Goal: Task Accomplishment & Management: Use online tool/utility

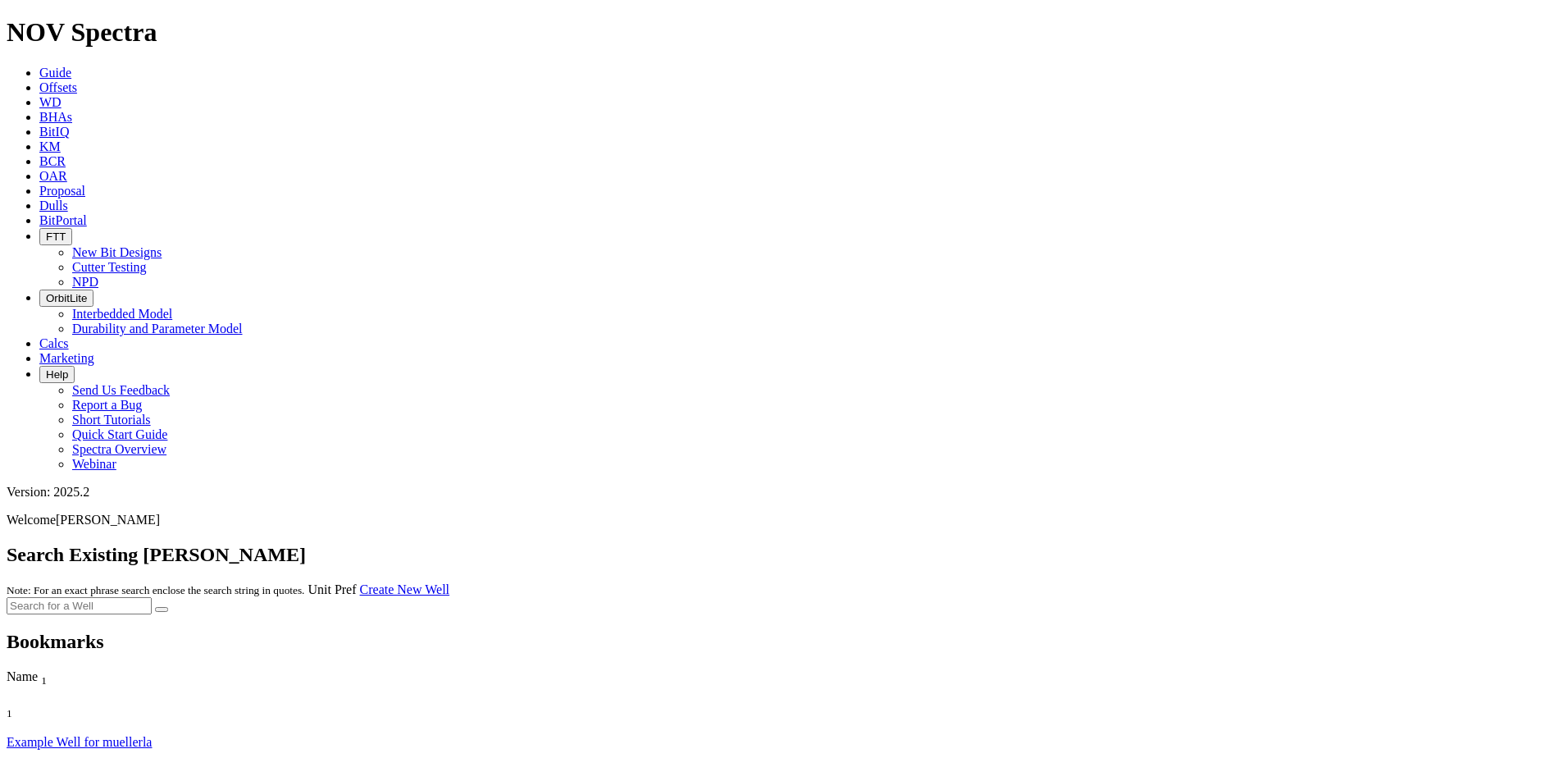
click at [68, 198] on link "Dulls" at bounding box center [53, 205] width 29 height 14
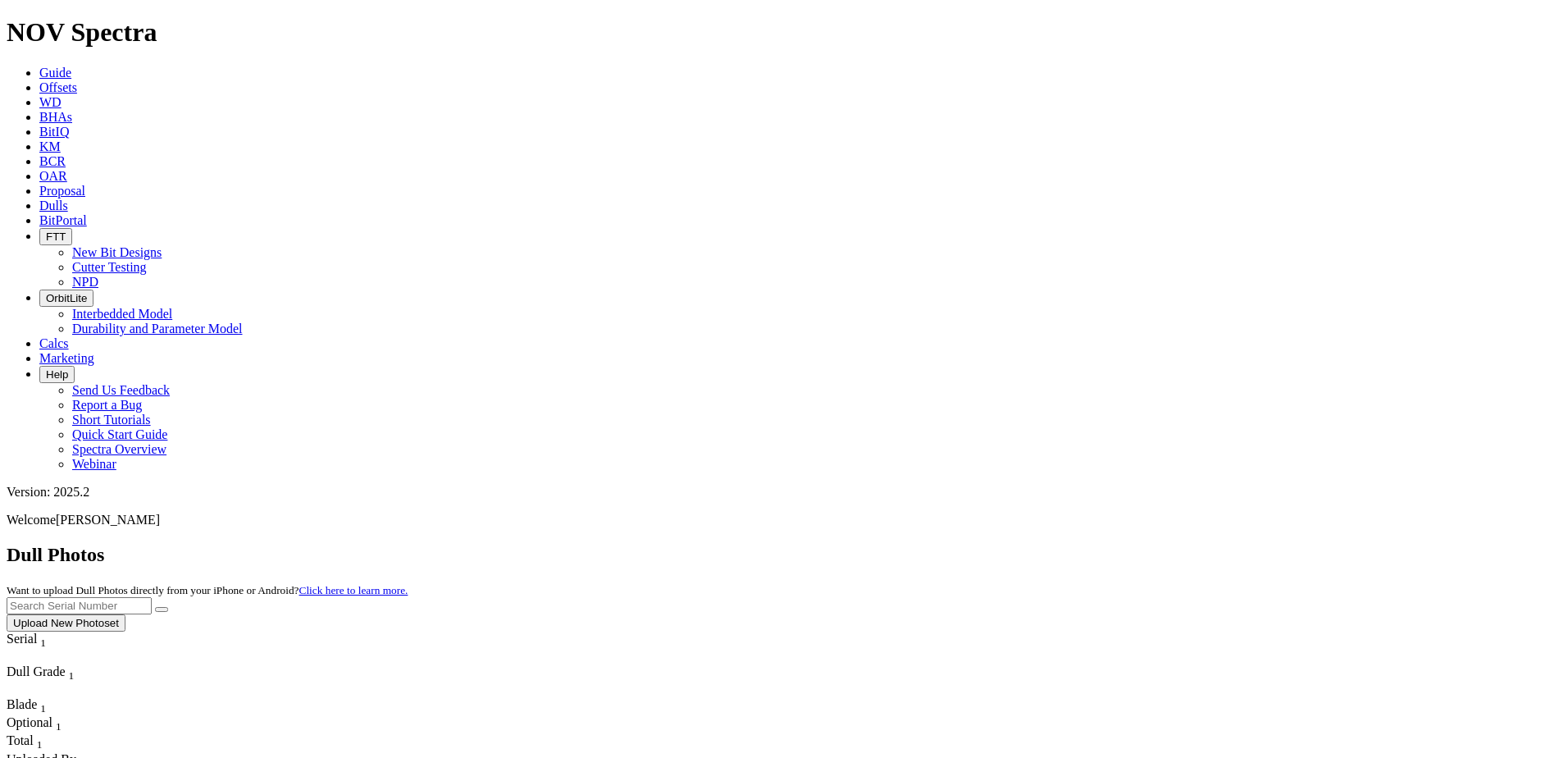
click at [125, 614] on button "Upload New Photoset" at bounding box center [65, 622] width 119 height 17
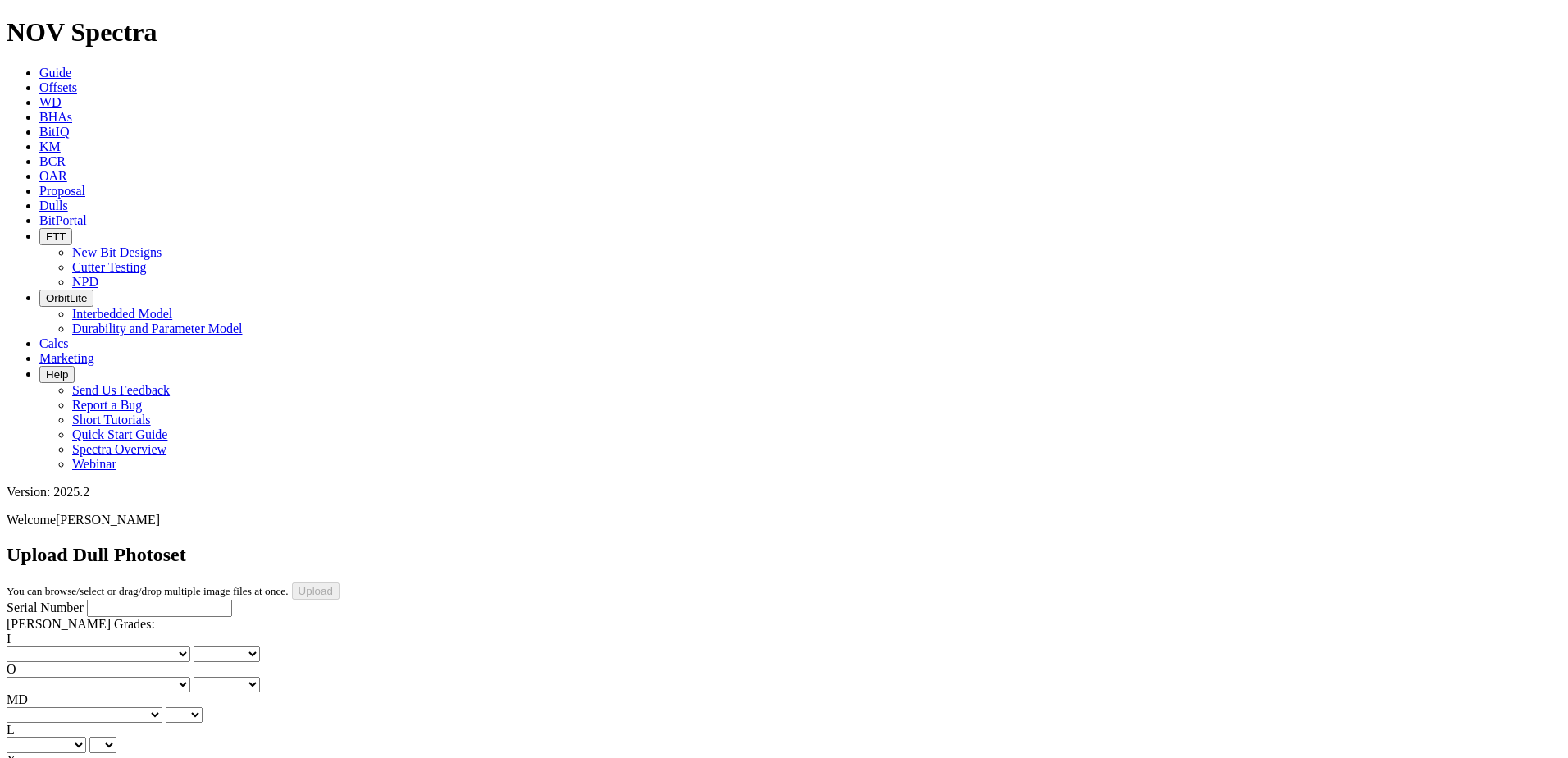
type input "C:\fakepath\image002.jpg"
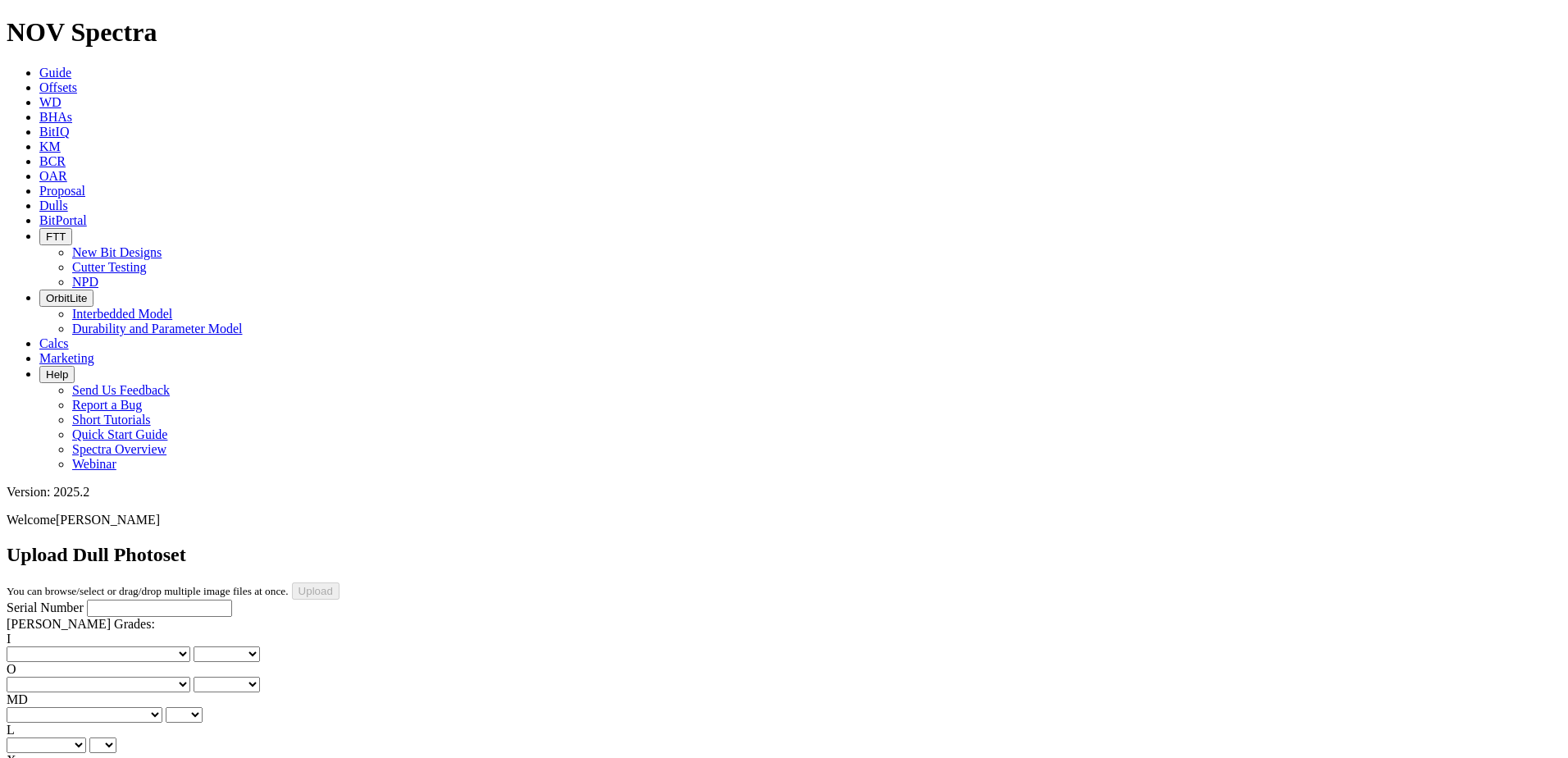
scroll to position [82, 0]
drag, startPoint x: 378, startPoint y: 673, endPoint x: 401, endPoint y: 641, distance: 39.4
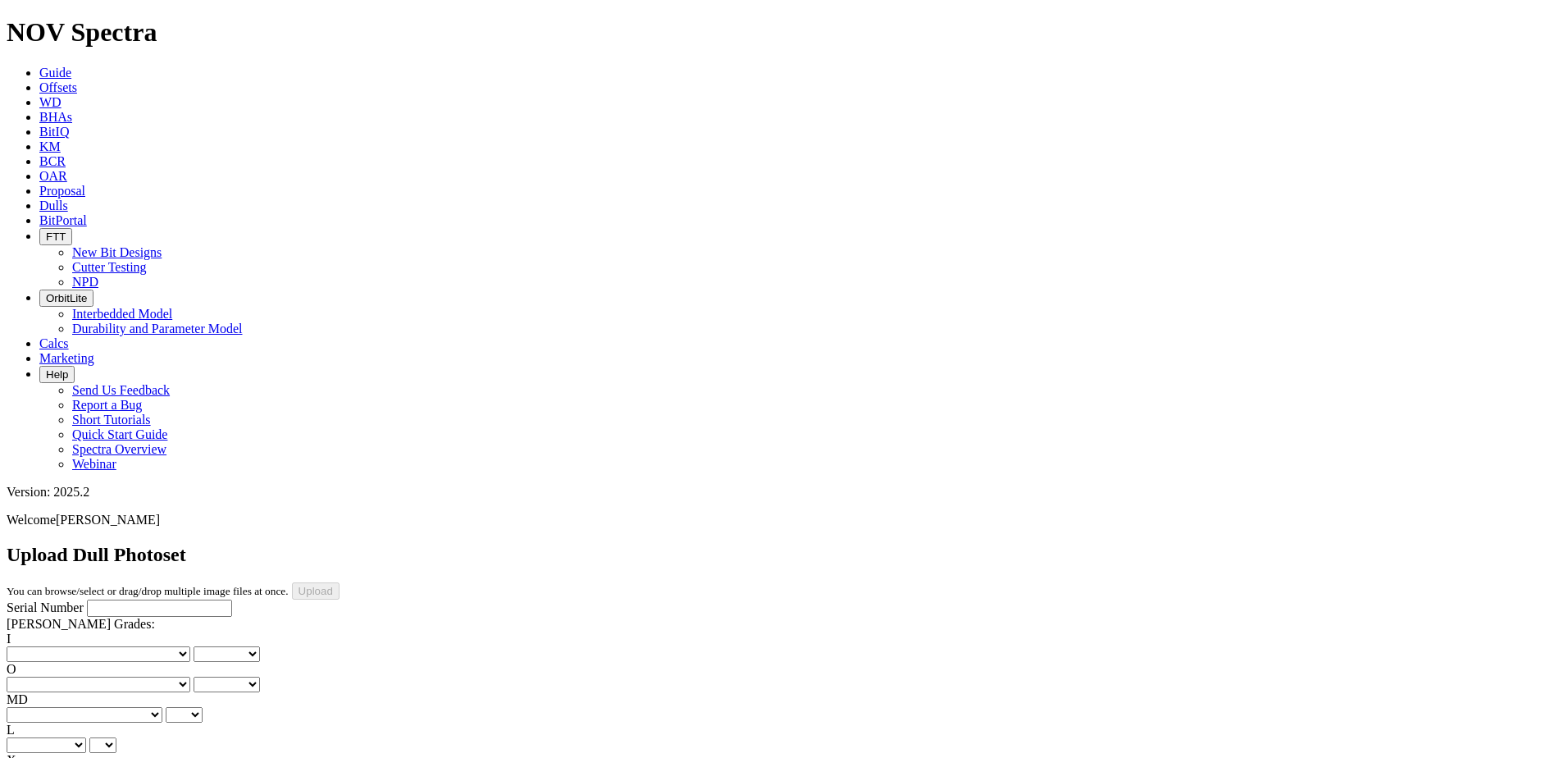
click at [145, 600] on input "Serial Number" at bounding box center [159, 608] width 145 height 17
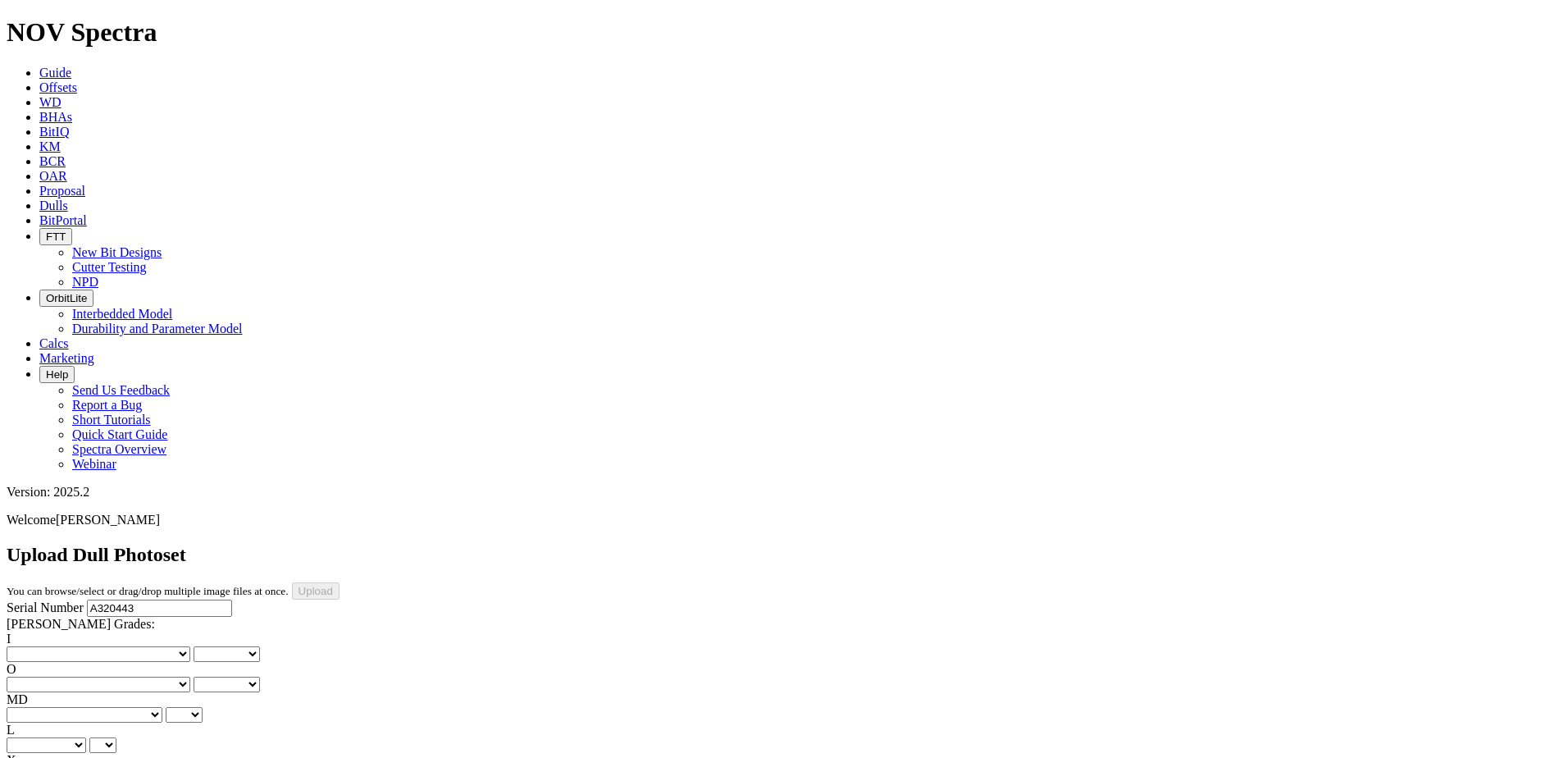
type input "A320443"
click at [73, 647] on select "No lost, worn or damaged cutters 0 1 2 3 4 5 6 7 8 No diamond table left on any…" at bounding box center [98, 654] width 184 height 16
select select "number:0"
click at [33, 647] on select "No lost, worn or damaged cutters 0 1 2 3 4 5 6 7 8 No diamond table left on any…" at bounding box center [98, 654] width 184 height 16
select select "number:0"
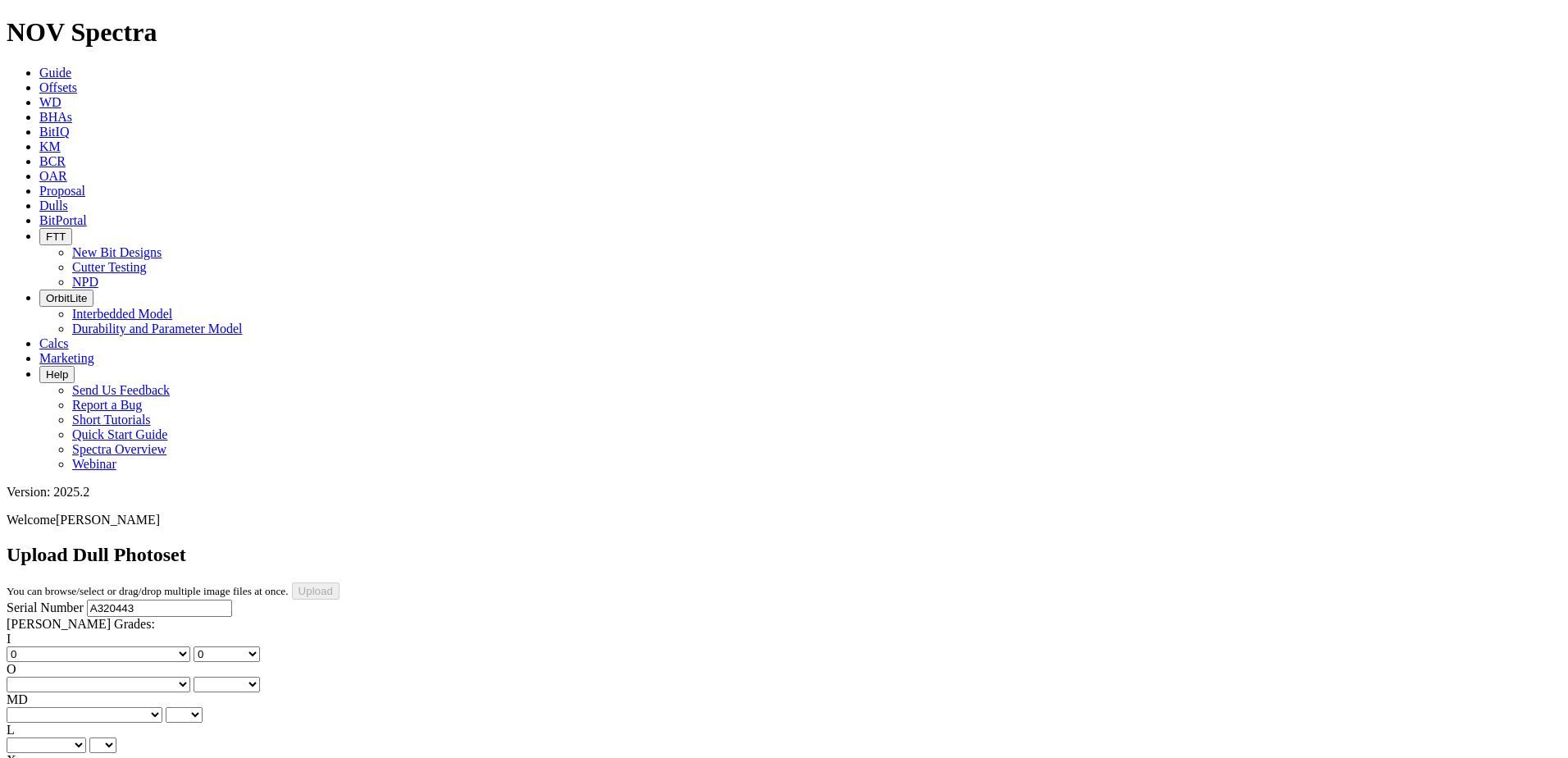
click at [153, 677] on select "No lost, worn or damaged cutters 0 1 2 3 4 5 6 7 8 No diamond table left on any…" at bounding box center [98, 684] width 184 height 16
select select "number:1"
click at [117, 677] on select "No lost, worn or damaged cutters 0 1 2 3 4 5 6 7 8 No diamond table left on any…" at bounding box center [98, 684] width 184 height 16
select select "number:1"
click at [70, 708] on select "BF - Bond Failure BT - Broken Teeth/Cutters BU - Balled Up Bit CR - Cored CT - …" at bounding box center [84, 715] width 156 height 16
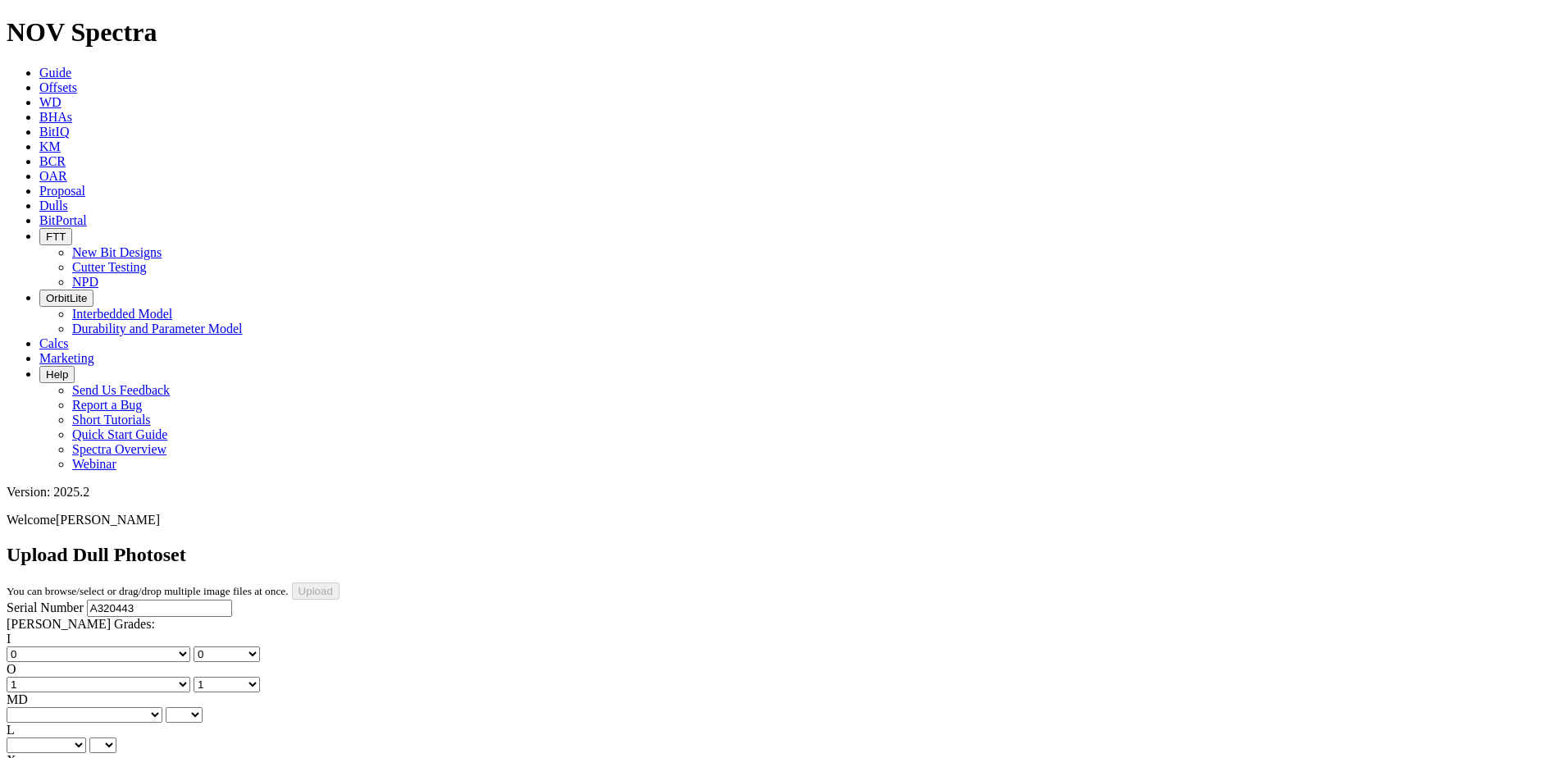
select select "string:WT"
click at [33, 708] on select "BF - Bond Failure BT - Broken Teeth/Cutters BU - Balled Up Bit CR - Cored CT - …" at bounding box center [84, 715] width 156 height 16
select select "string:WT"
click at [86, 737] on select "A - All C - Cone G - Gauge N - Nose S - Shoulder T - Taper" at bounding box center [46, 745] width 79 height 16
select select "string:S"
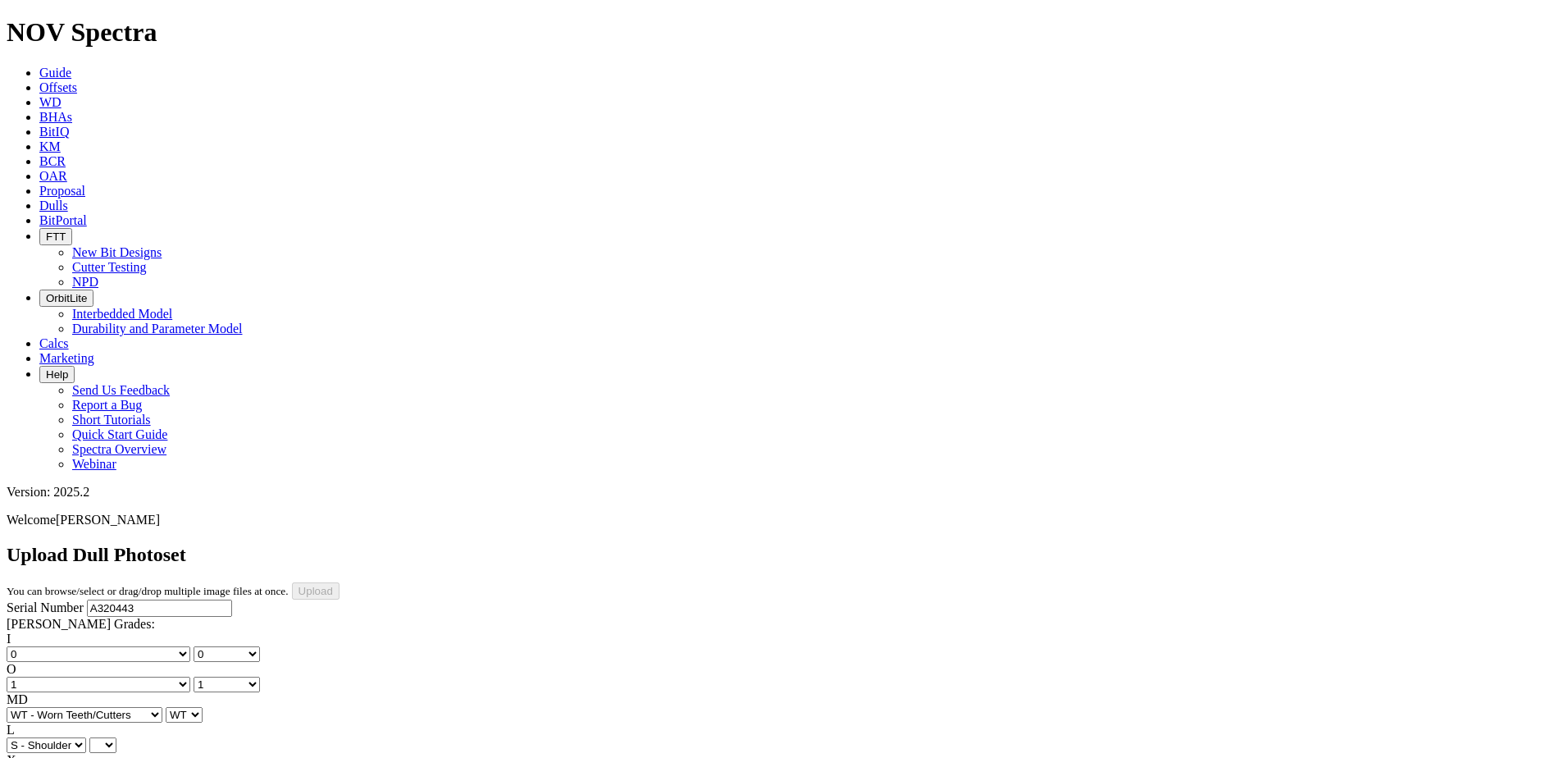
click at [86, 737] on select "A - All C - Cone G - Gauge N - Nose S - Shoulder T - Taper" at bounding box center [46, 745] width 79 height 16
select select "string:S"
select select "string:X"
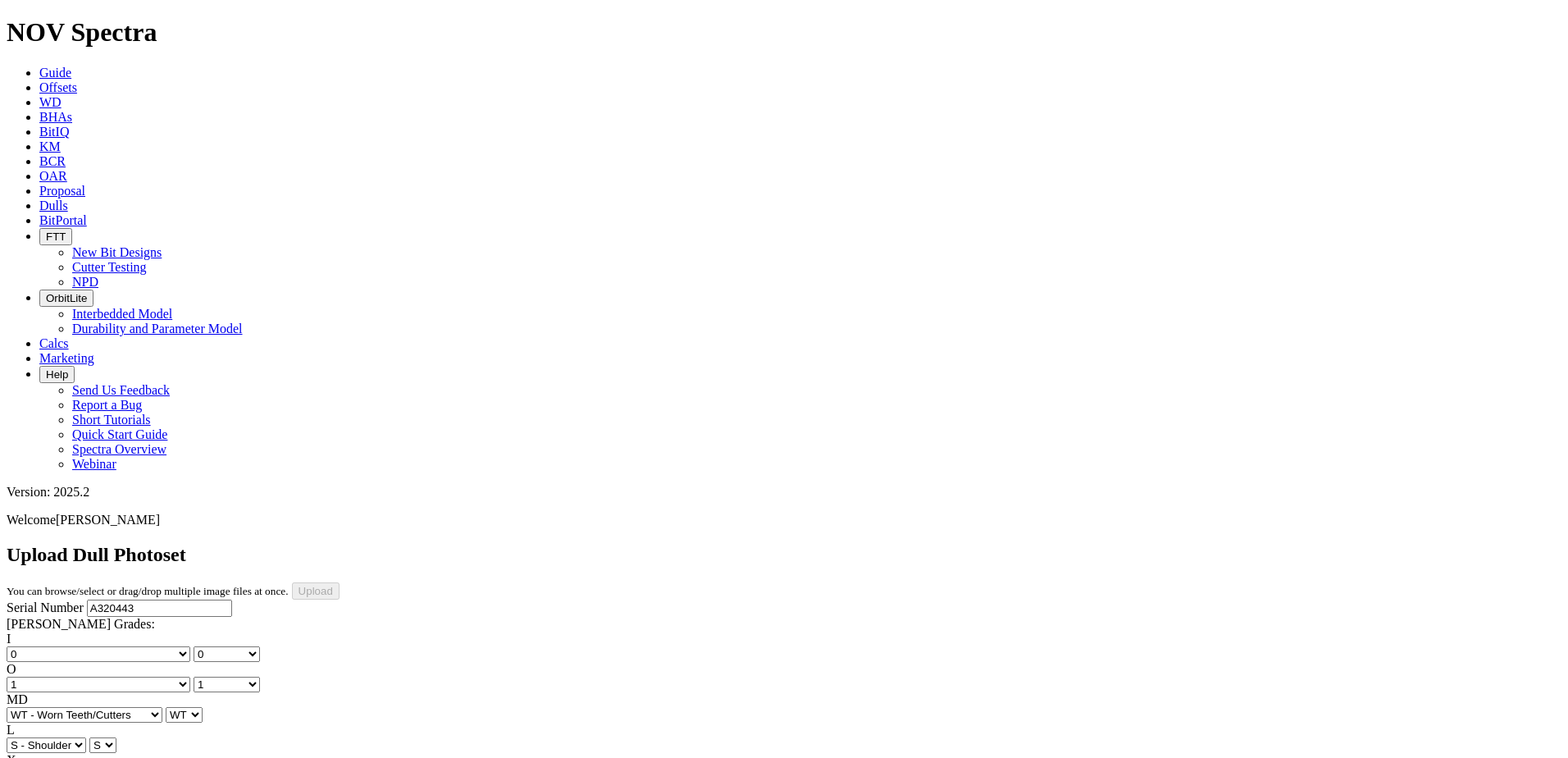
select select "string:X"
select select "string:I"
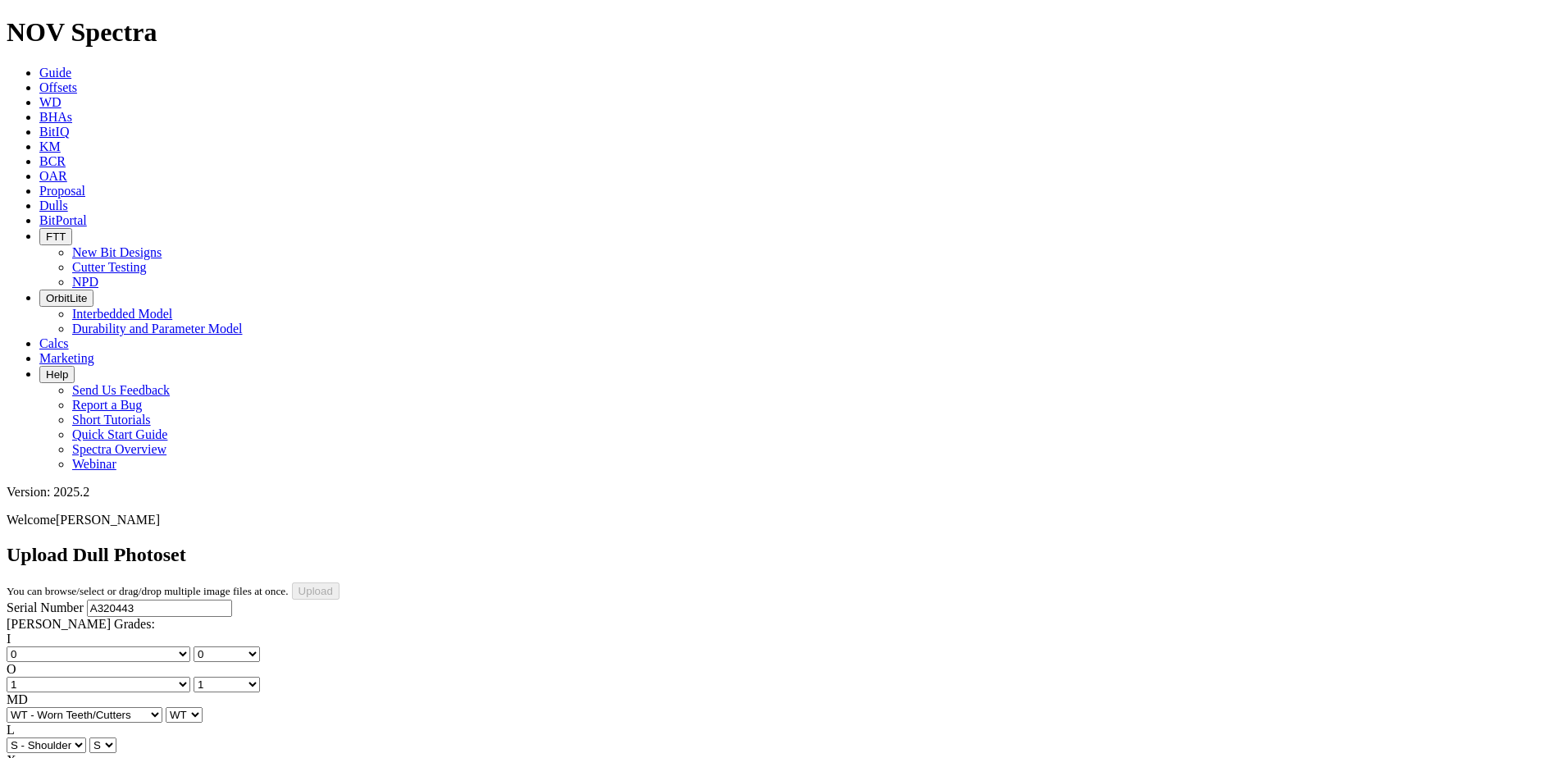
select select "string:NO"
drag, startPoint x: 149, startPoint y: 446, endPoint x: 164, endPoint y: 437, distance: 17.5
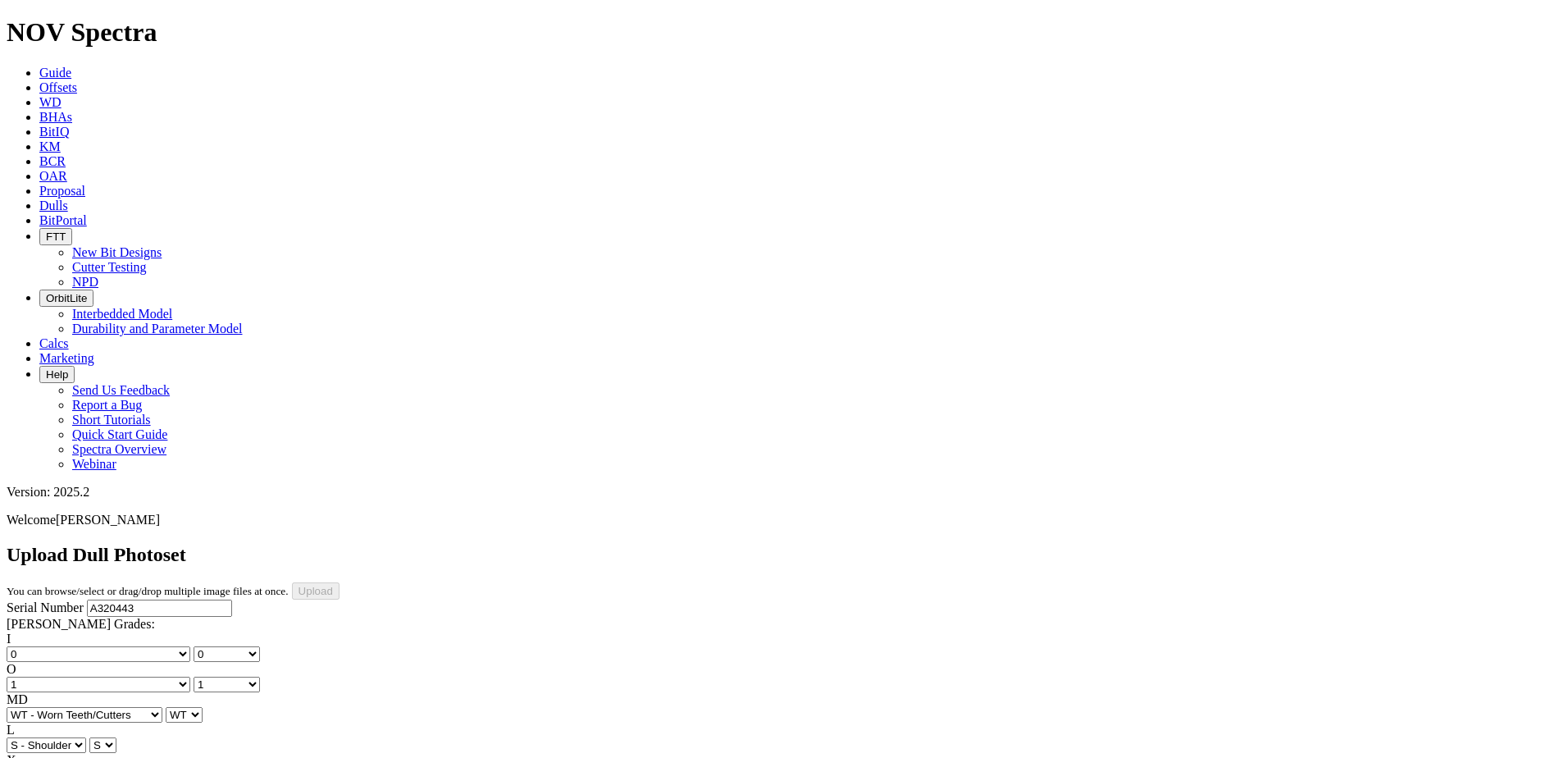
select select "string:PR"
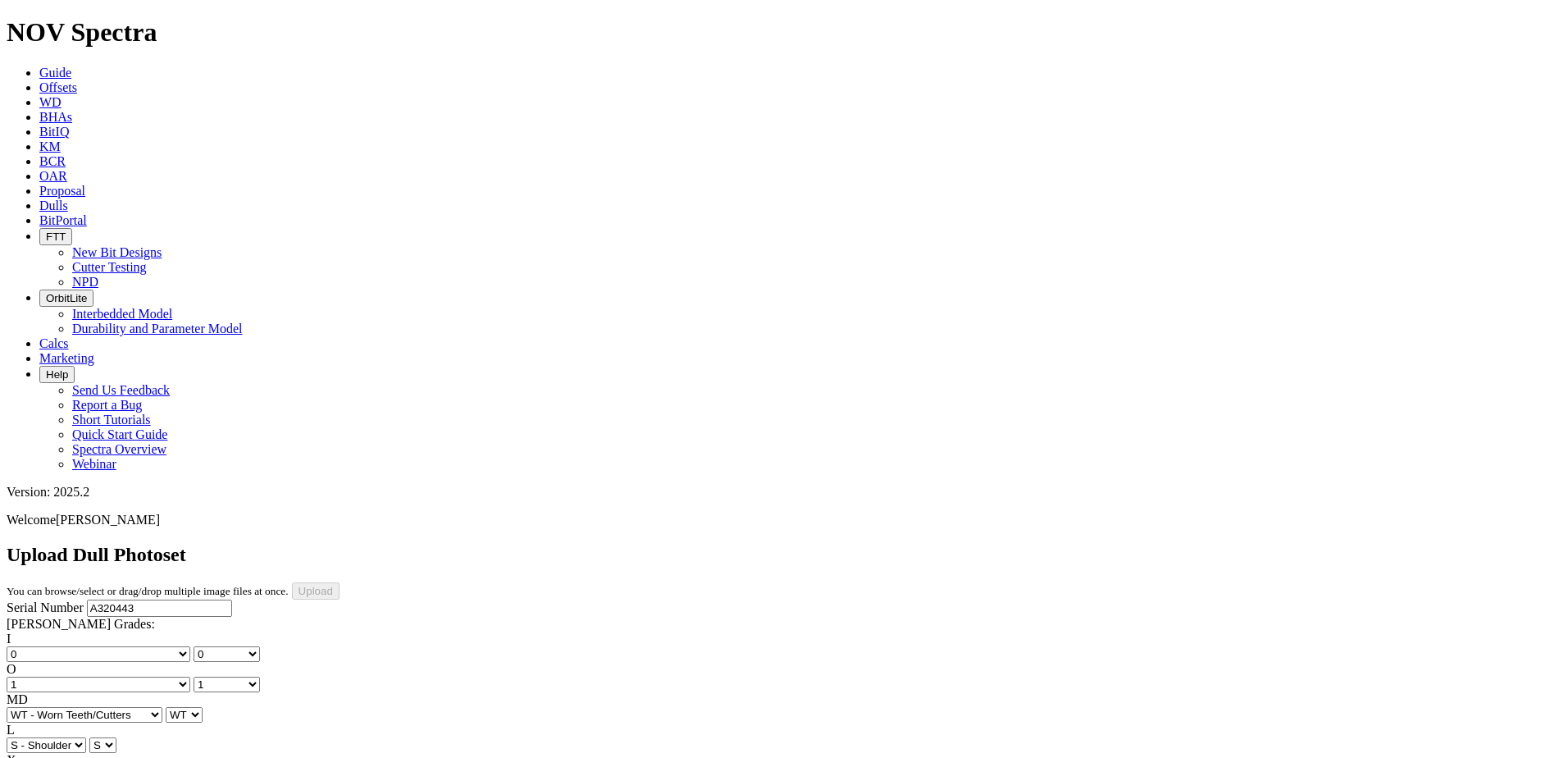
type input "8/14/25"
click at [137, 658] on div "Serial Number A320443 RH Dull Grades: I No lost, worn or damaged cutters 0 1 2 …" at bounding box center [784, 753] width 1555 height 307
click at [339, 582] on input "Upload" at bounding box center [315, 591] width 48 height 17
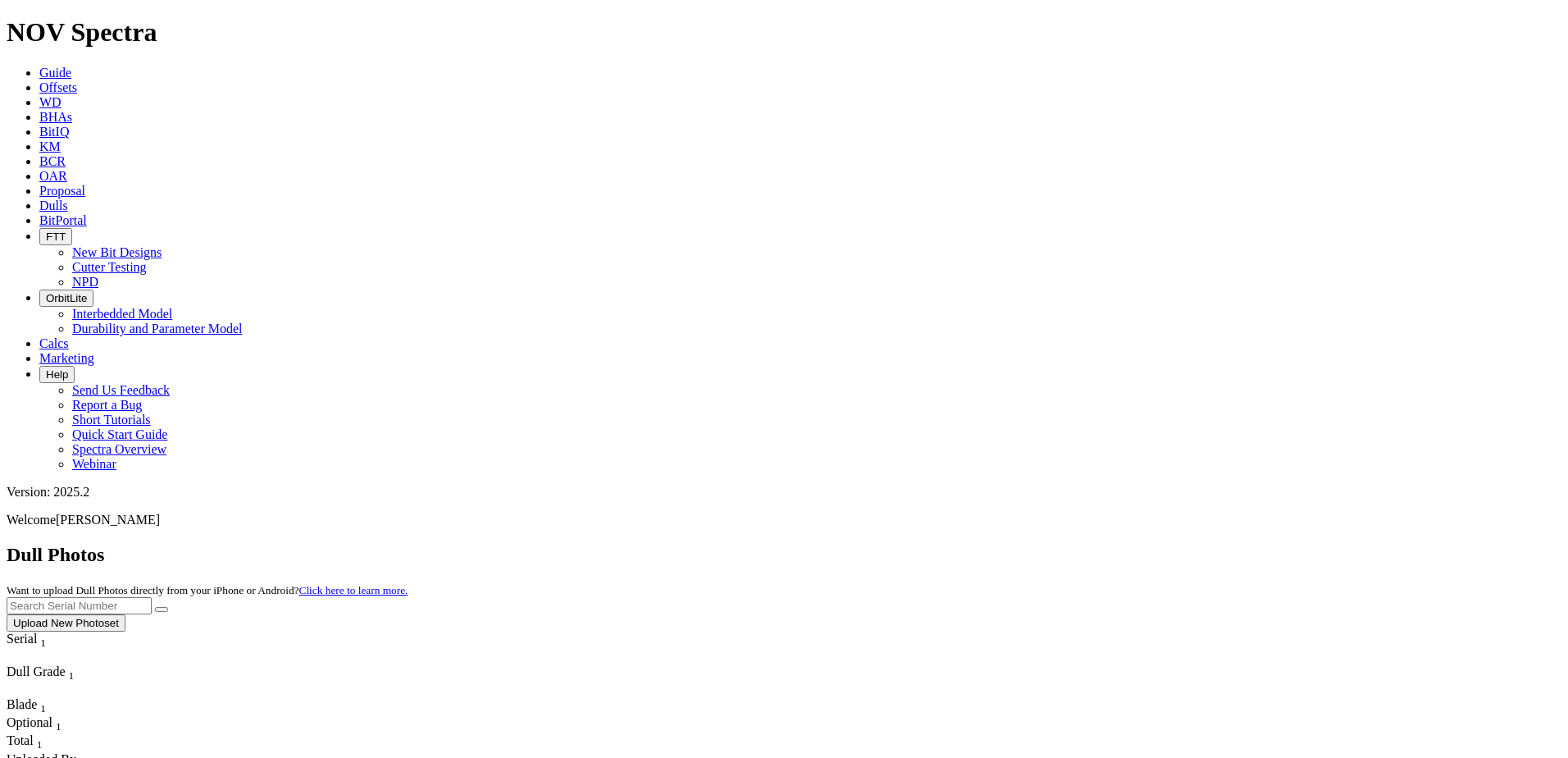
click at [78, 80] on span "Offsets" at bounding box center [58, 87] width 37 height 14
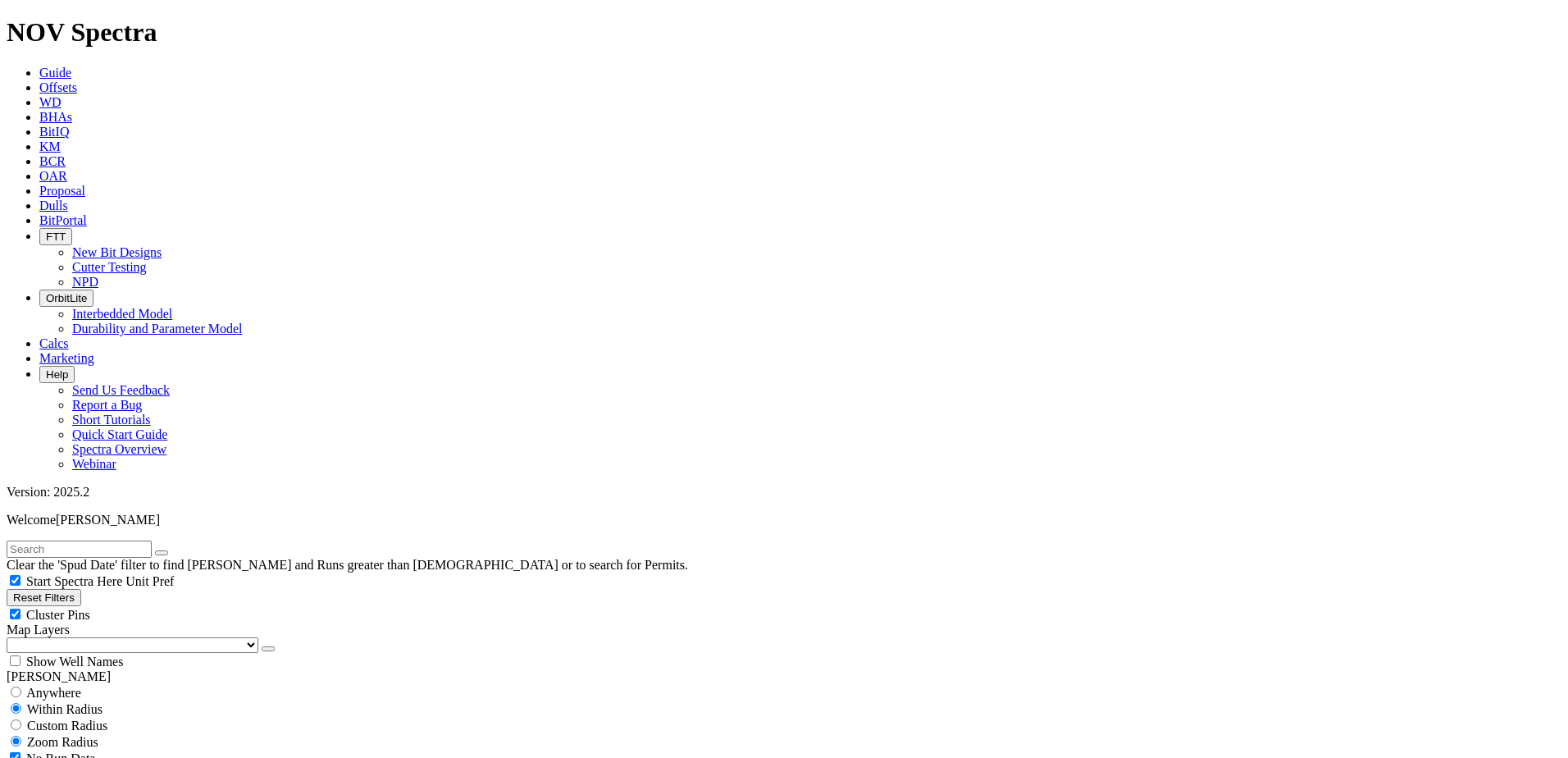
click at [136, 540] on input "text" at bounding box center [78, 549] width 145 height 17
type input "s"
type input "strauss"
click at [171, 551] on button "submit" at bounding box center [178, 552] width 13 height 5
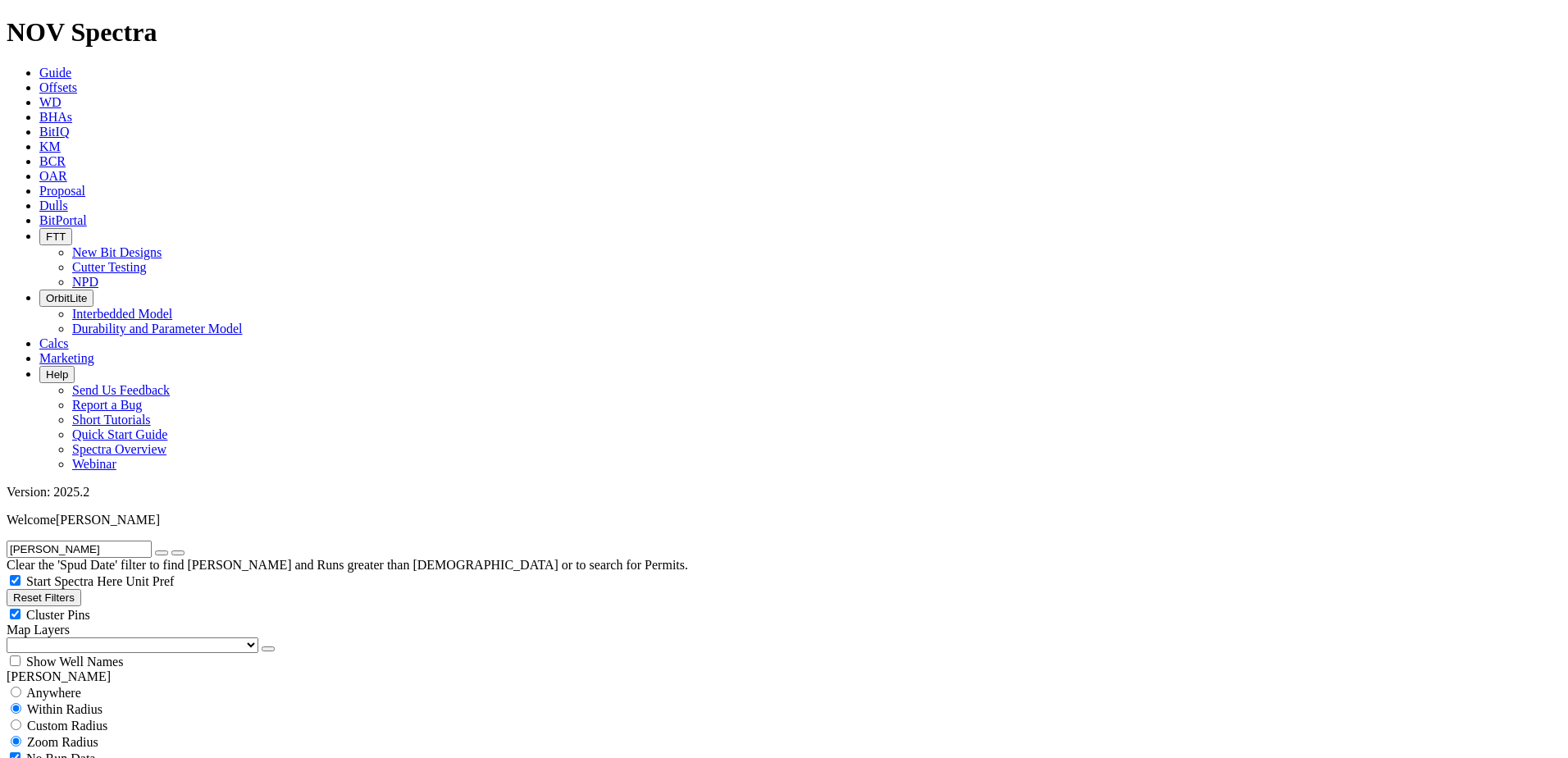
type input "8/19/16"
click at [162, 553] on icon "button" at bounding box center [162, 553] width 0 height 0
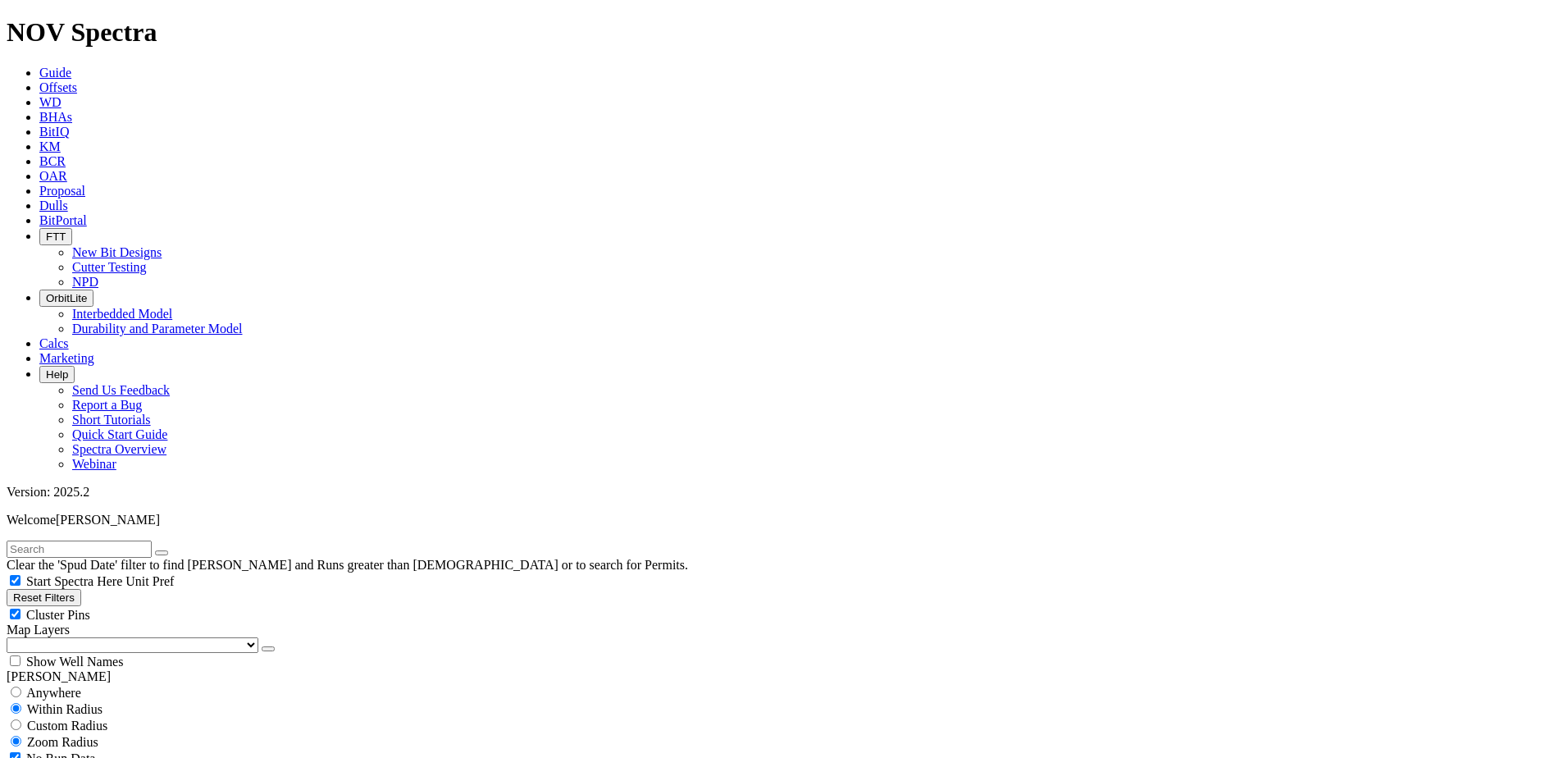
click at [97, 719] on span "Custom Radius" at bounding box center [67, 725] width 80 height 14
radio input "true"
radio input "false"
click at [120, 750] on input "number" at bounding box center [78, 758] width 145 height 17
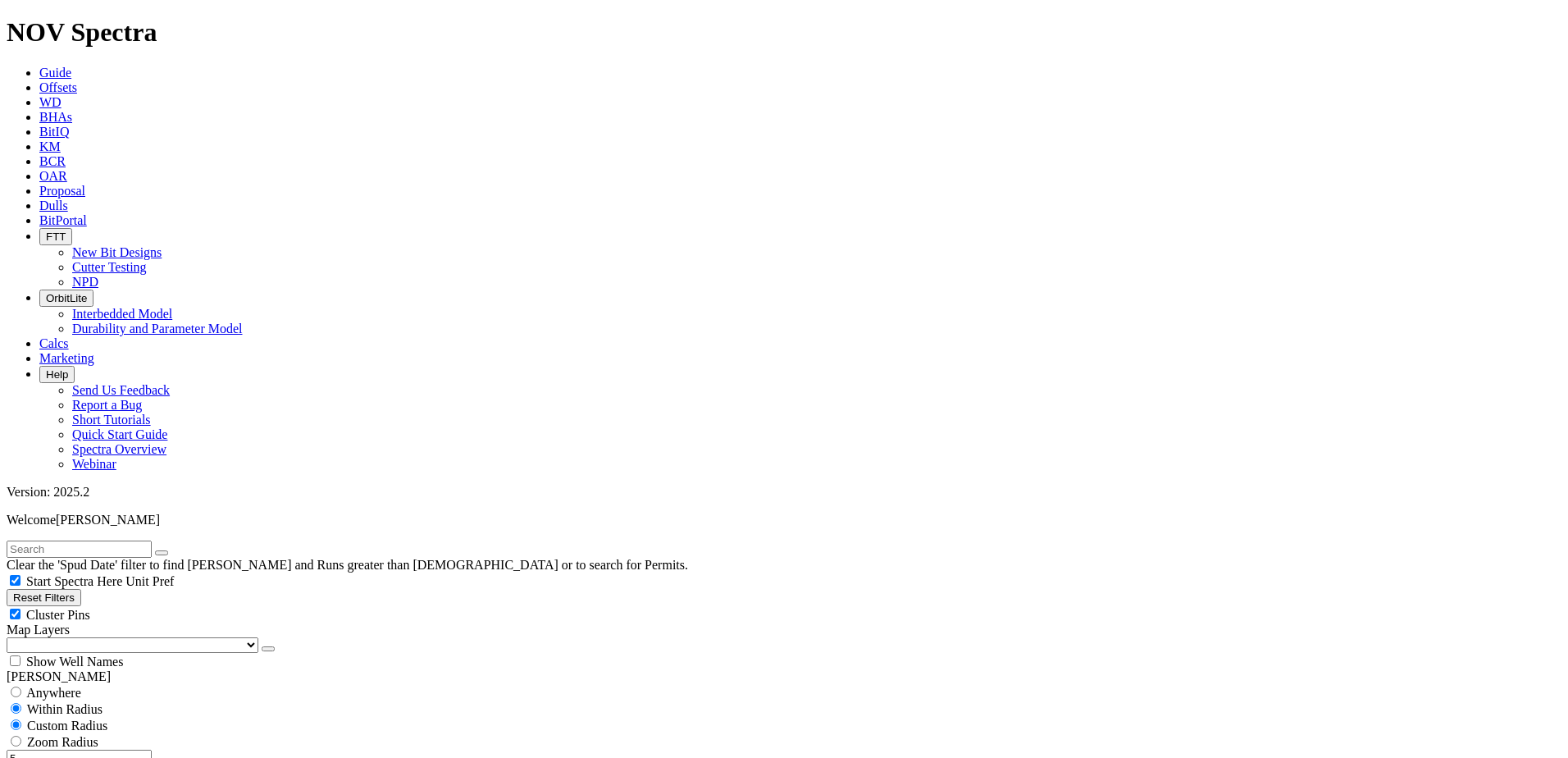
type input "5"
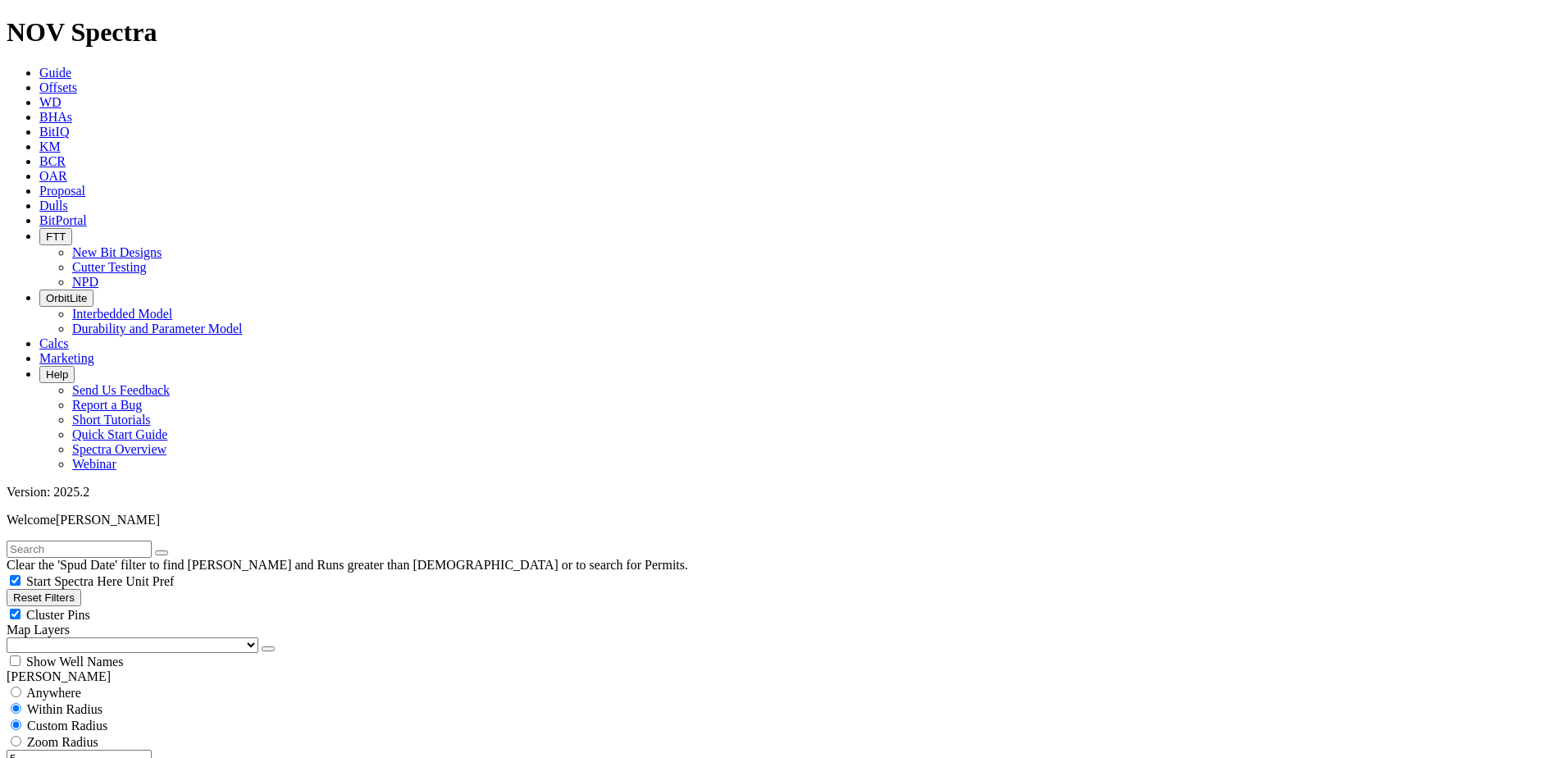
select select "12.25"
checkbox input "false"
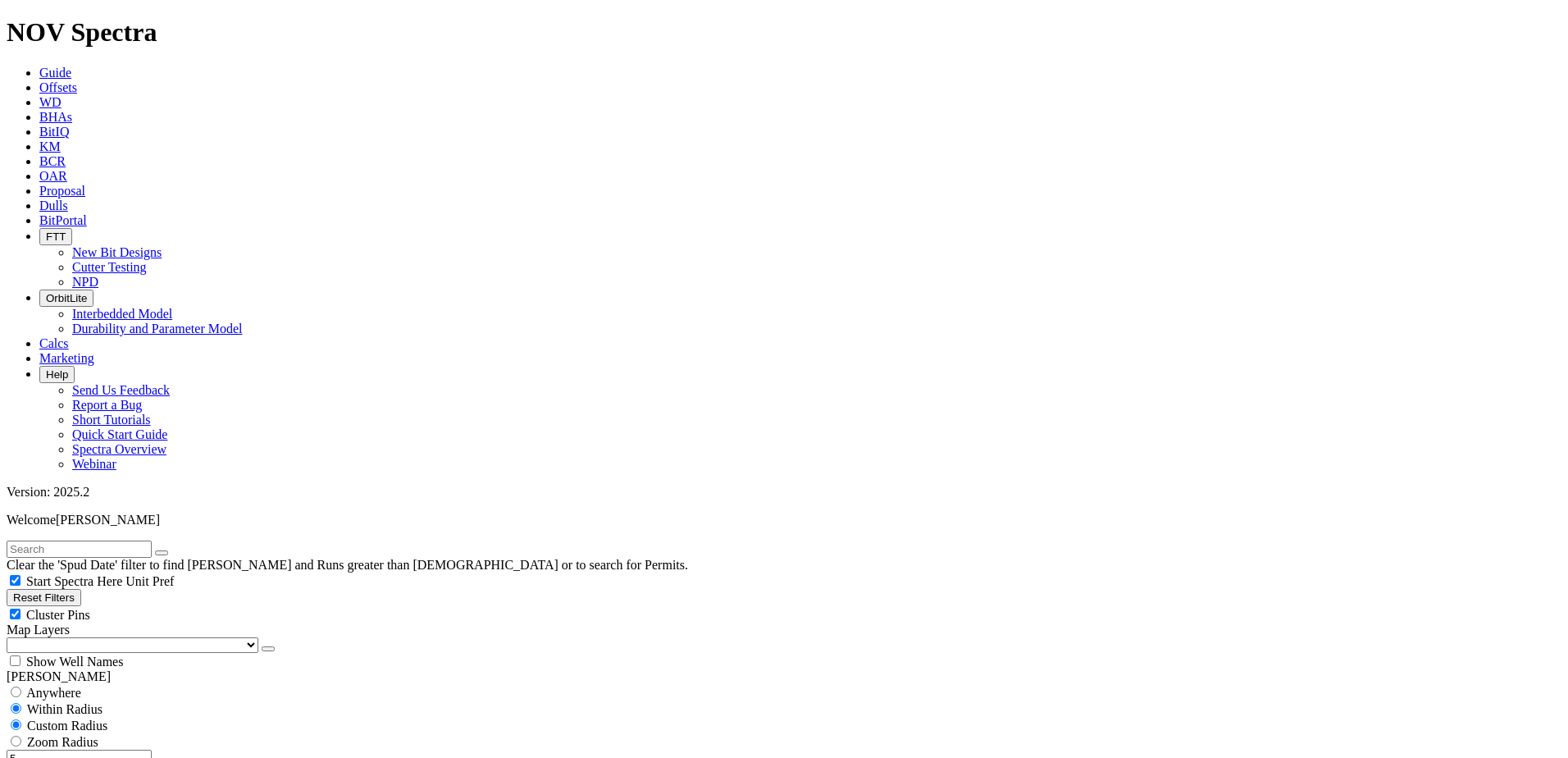
scroll to position [738, 0]
type input "2000"
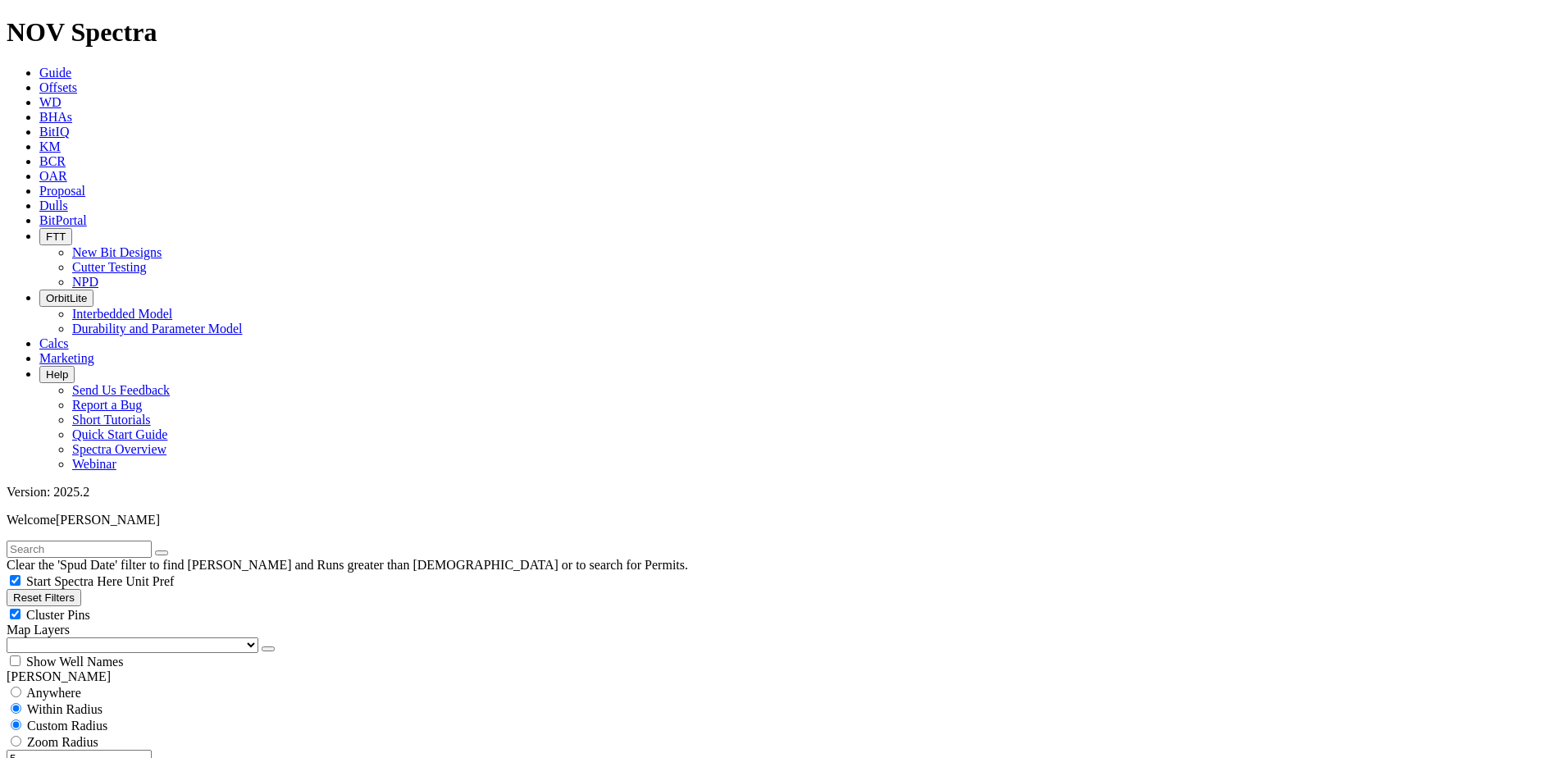
type input "7000"
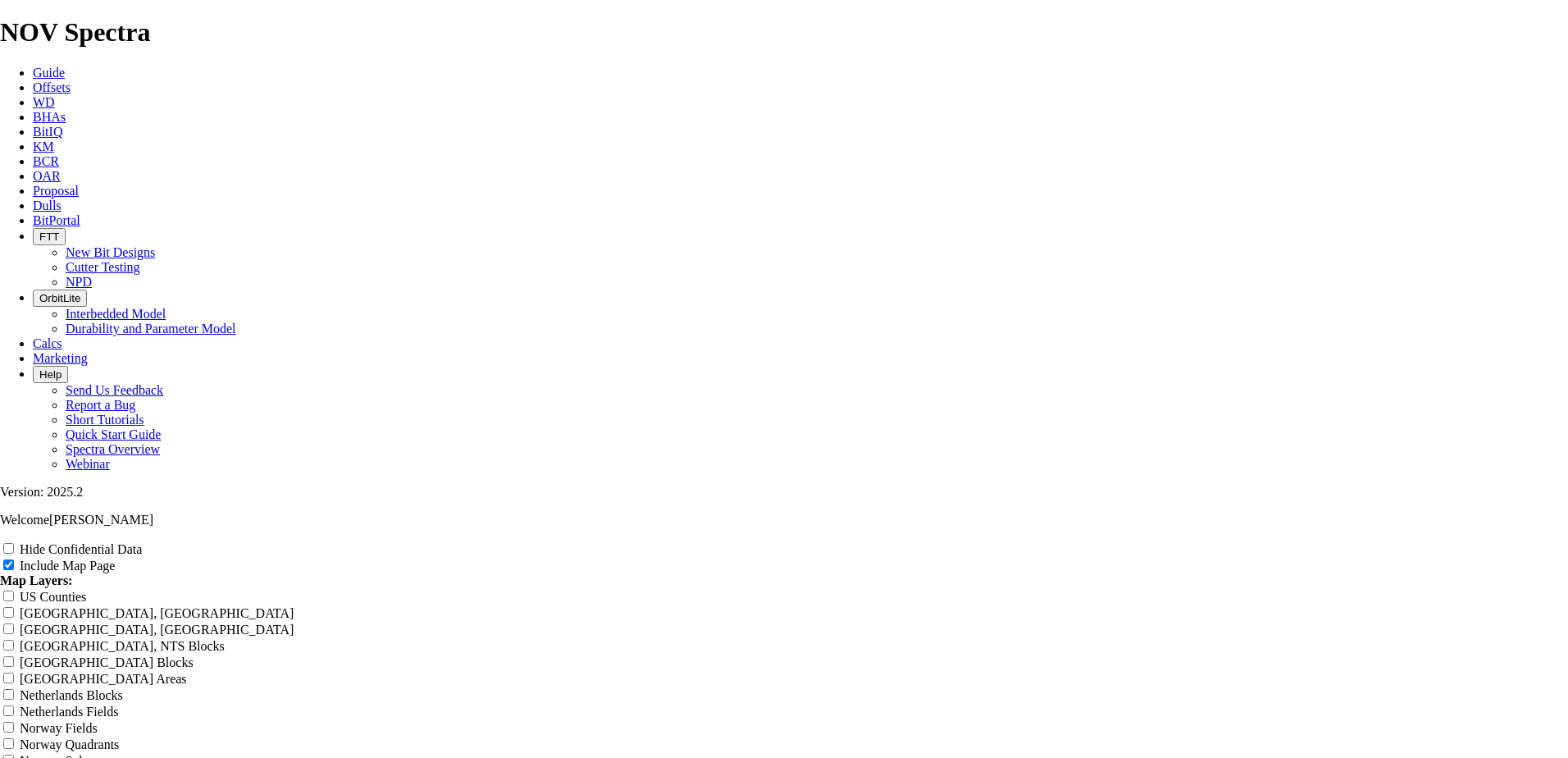
click at [1360, 540] on div "Hide Confidential Data Include Map Page Map Layers: US Counties Alberta, CA Tow…" at bounding box center [784, 685] width 1568 height 291
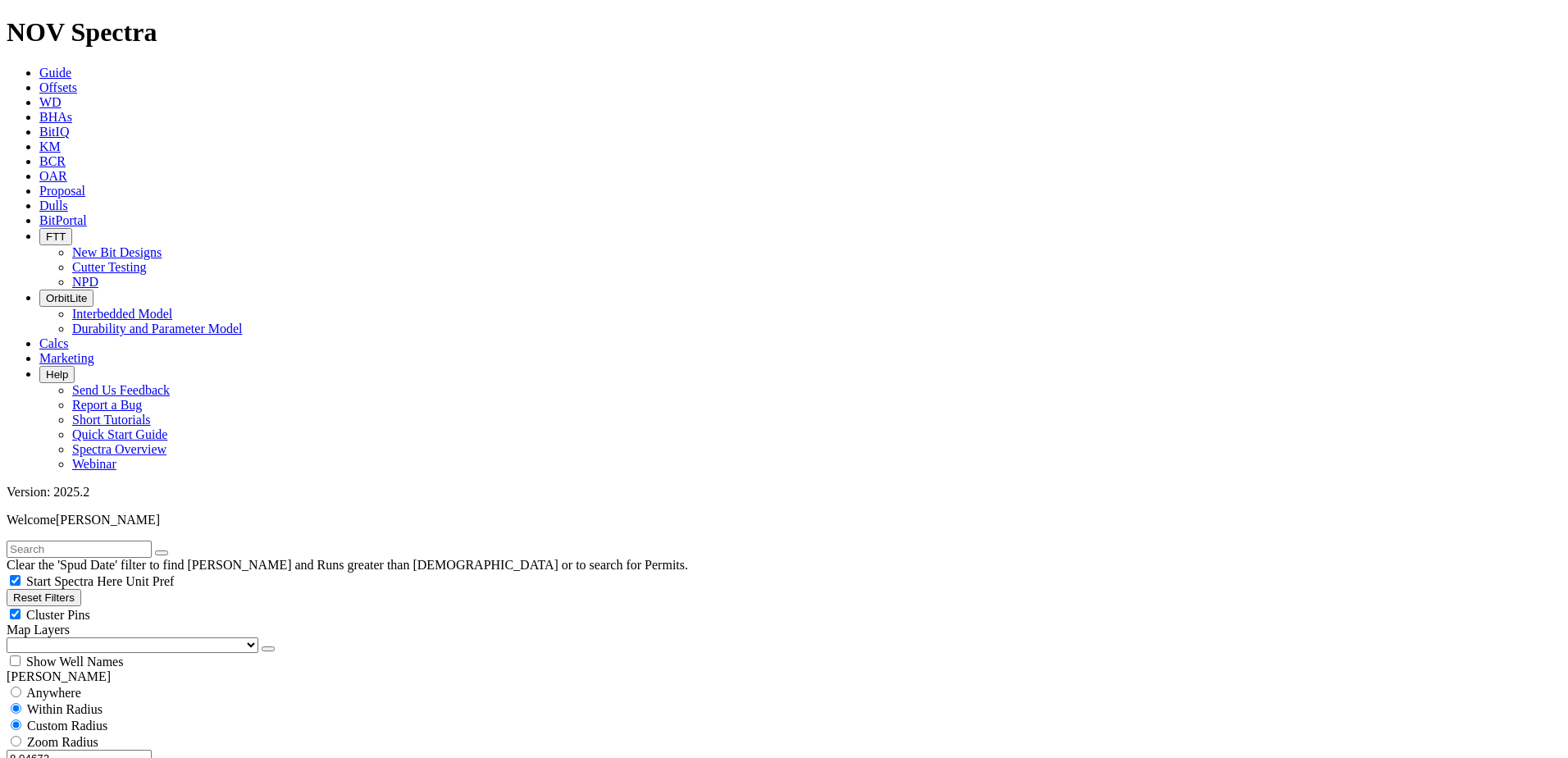
drag, startPoint x: 71, startPoint y: 311, endPoint x: 180, endPoint y: 303, distance: 109.3
click at [180, 750] on div "8.04672 Miles Kilometers" at bounding box center [784, 766] width 1555 height 35
type input "3"
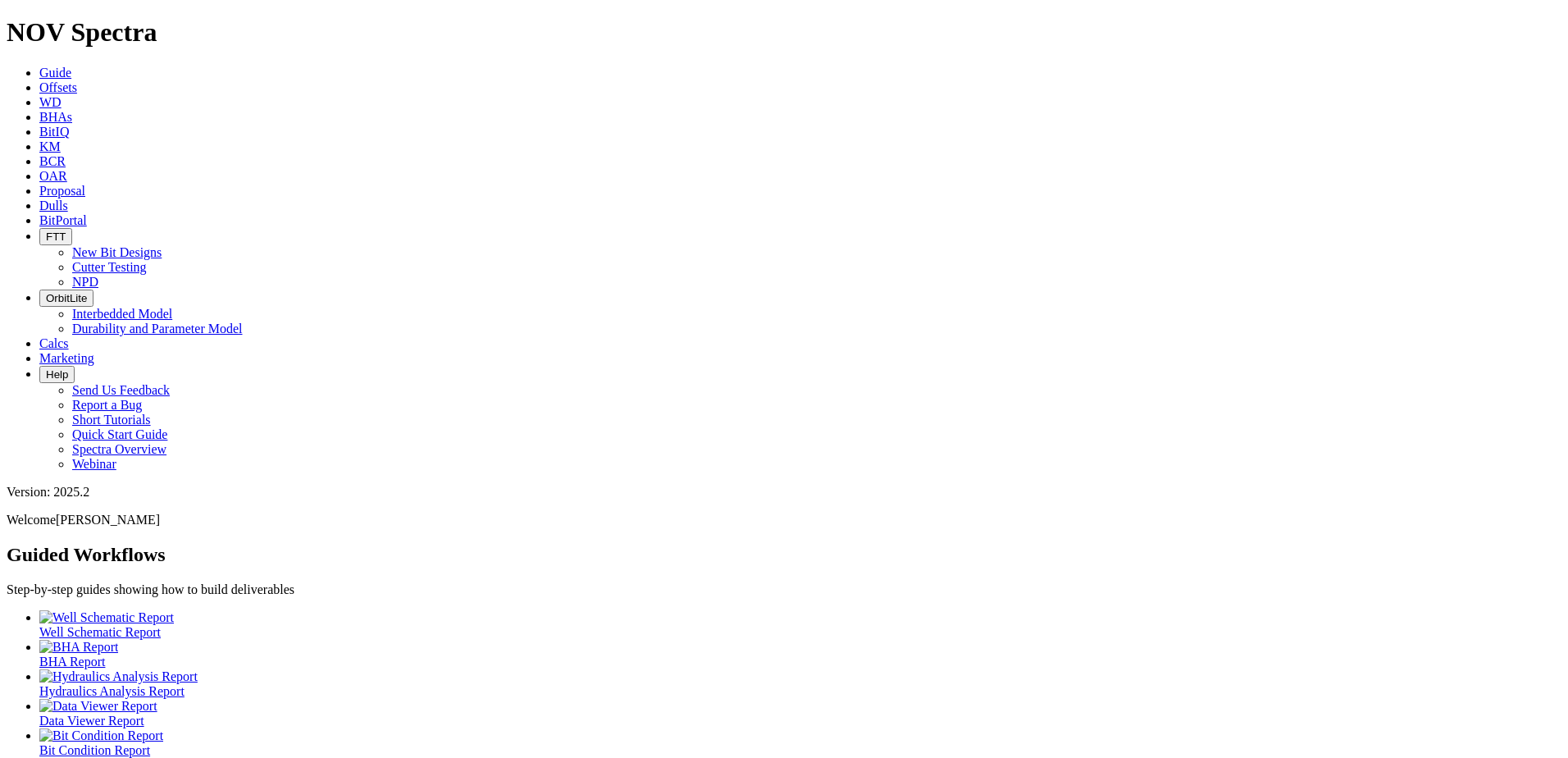
click at [39, 80] on icon at bounding box center [39, 87] width 0 height 14
